Goal: Book appointment/travel/reservation

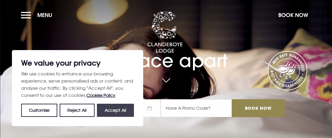
click at [98, 108] on button "Accept All" at bounding box center [115, 110] width 37 height 13
checkbox input "true"
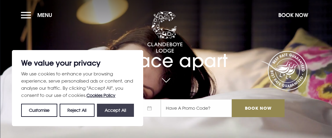
checkbox input "true"
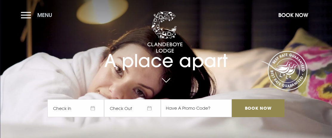
click at [23, 14] on button "Menu" at bounding box center [38, 15] width 34 height 13
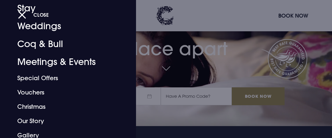
scroll to position [41, 0]
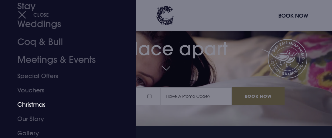
click at [33, 102] on link "Christmas" at bounding box center [63, 105] width 93 height 14
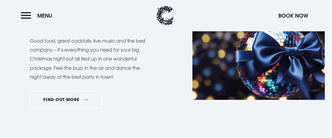
scroll to position [346, 0]
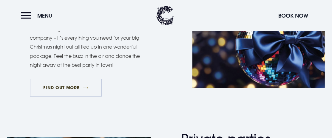
click at [65, 85] on link "FIND OUT MORE" at bounding box center [66, 88] width 72 height 18
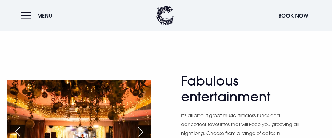
scroll to position [334, 0]
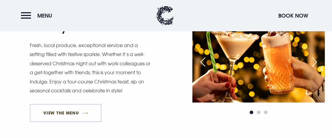
click at [62, 111] on link "View The Menu" at bounding box center [66, 113] width 72 height 18
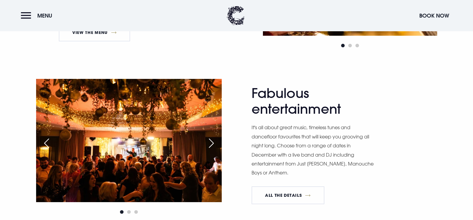
scroll to position [501, 0]
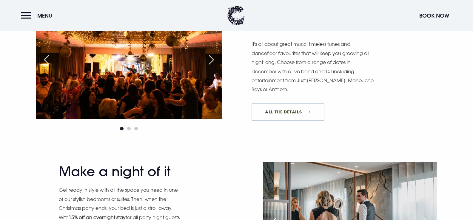
click at [277, 110] on link "All The Details" at bounding box center [287, 112] width 73 height 18
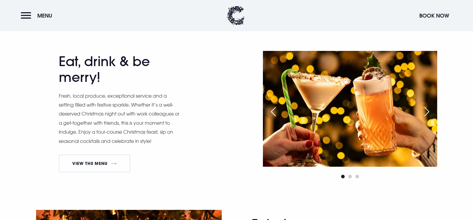
scroll to position [251, 0]
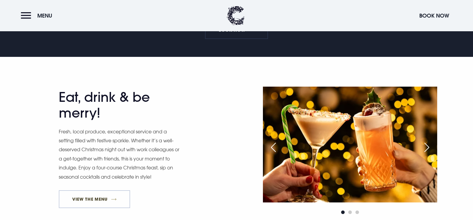
click at [76, 202] on link "View The Menu" at bounding box center [95, 200] width 72 height 18
